Goal: Task Accomplishment & Management: Manage account settings

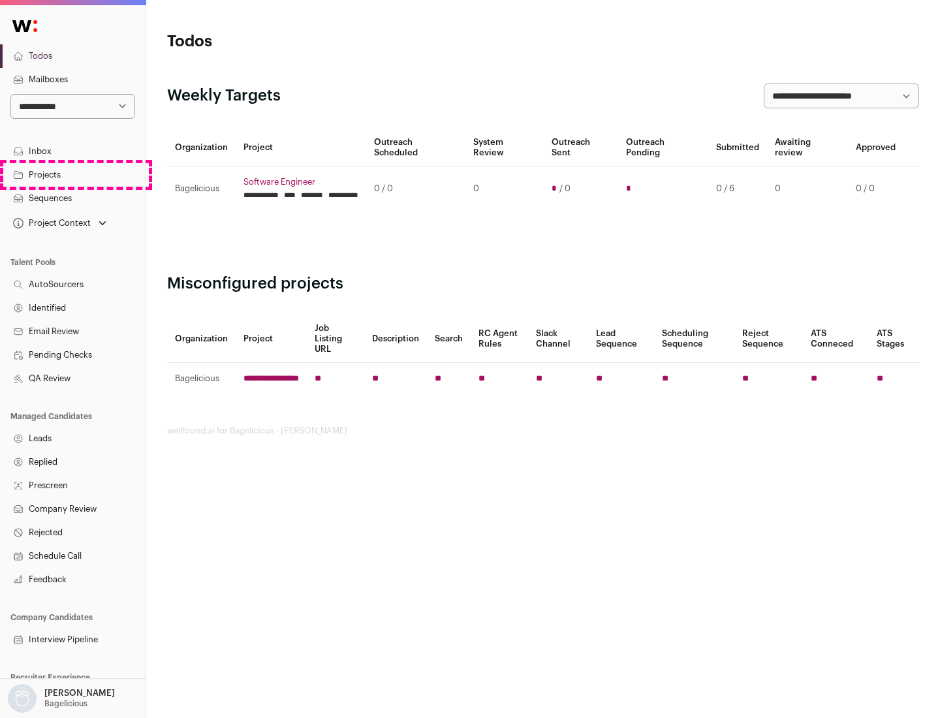
click at [72, 174] on link "Projects" at bounding box center [73, 174] width 146 height 23
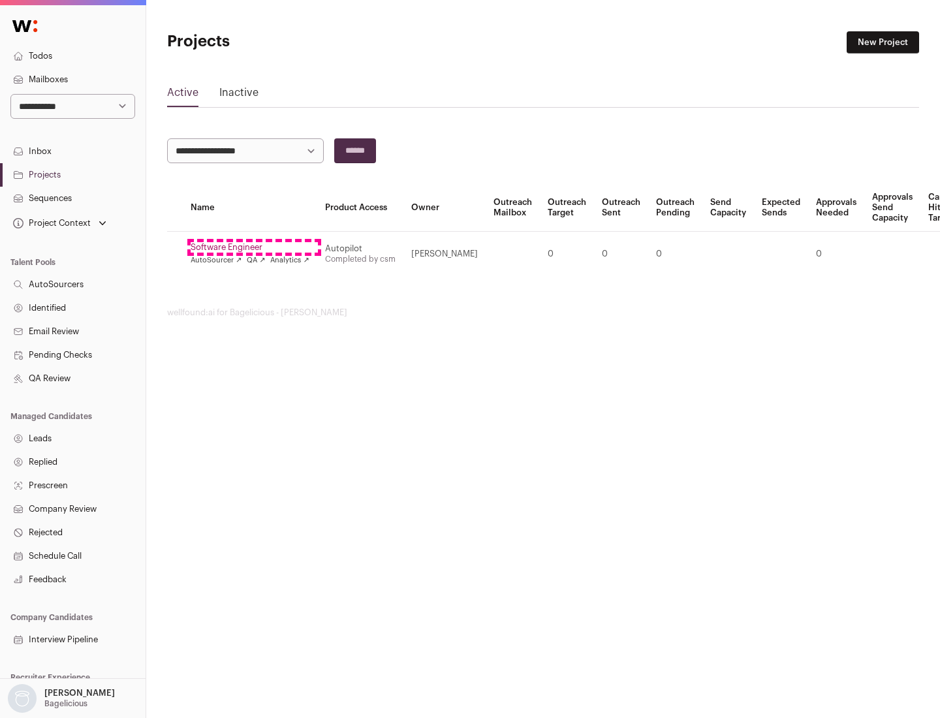
click at [254, 247] on link "Software Engineer" at bounding box center [250, 247] width 119 height 10
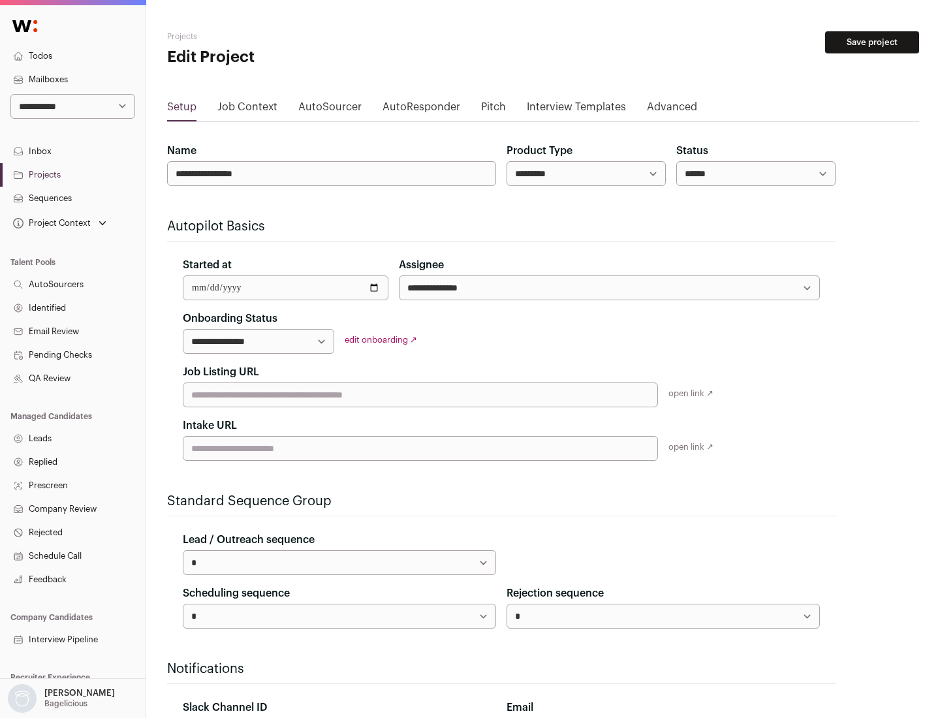
click at [872, 42] on button "Save project" at bounding box center [872, 42] width 94 height 22
